Goal: Navigation & Orientation: Find specific page/section

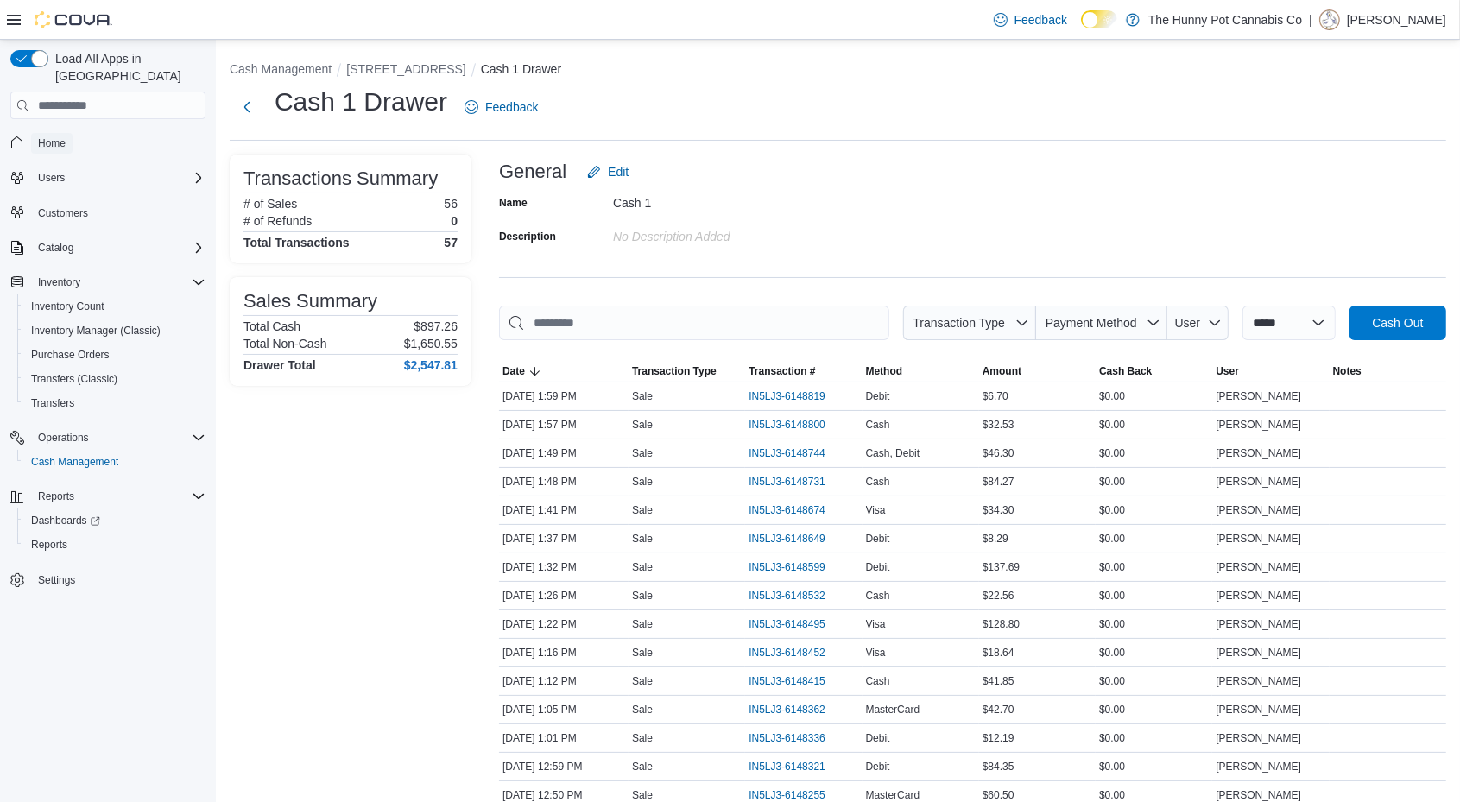
drag, startPoint x: 0, startPoint y: 0, endPoint x: 60, endPoint y: 132, distance: 145.3
click at [60, 133] on span "Home" at bounding box center [52, 143] width 28 height 21
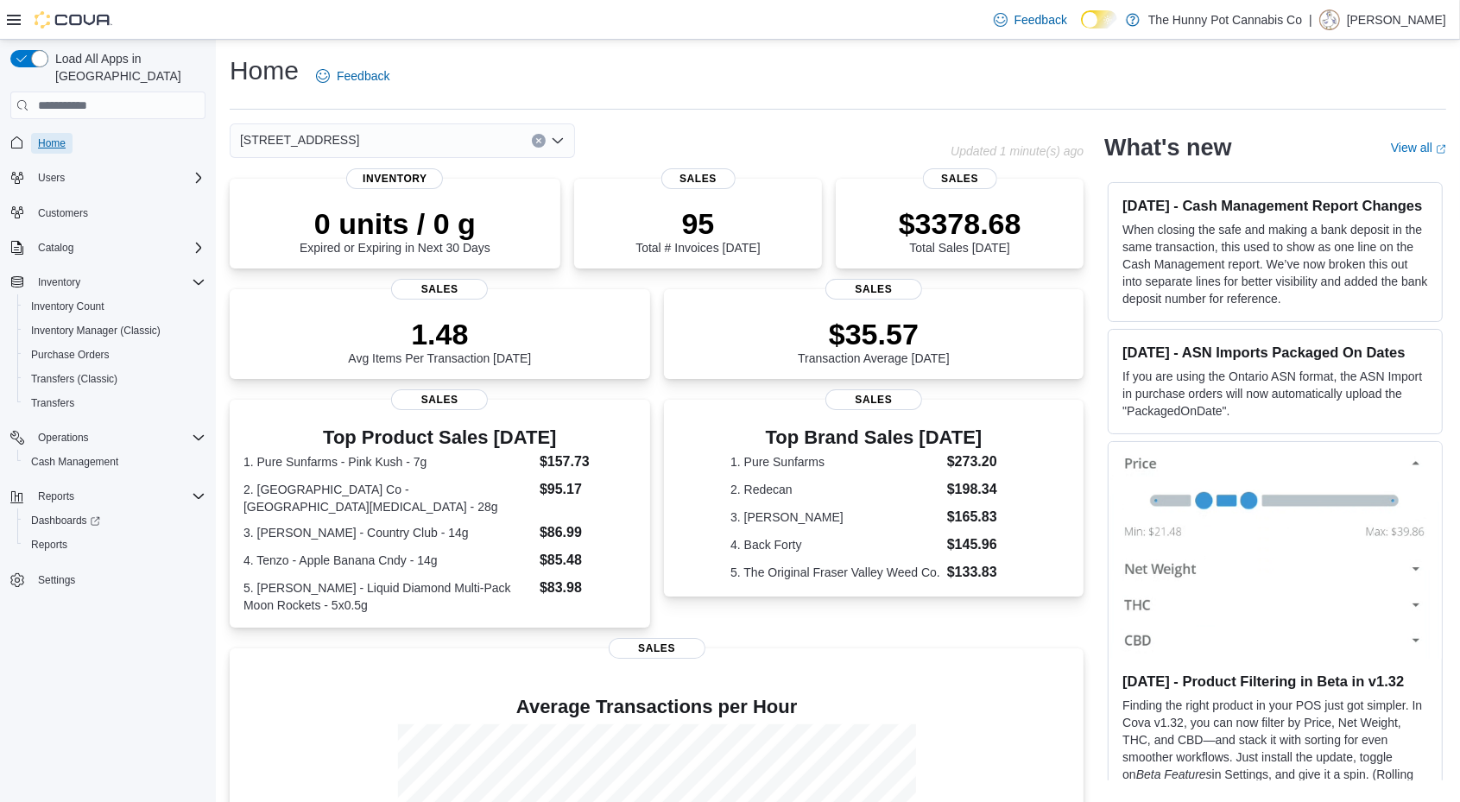
click at [48, 136] on span "Home" at bounding box center [52, 143] width 28 height 14
click at [122, 535] on div "Reports" at bounding box center [114, 545] width 181 height 21
